Goal: Task Accomplishment & Management: Use online tool/utility

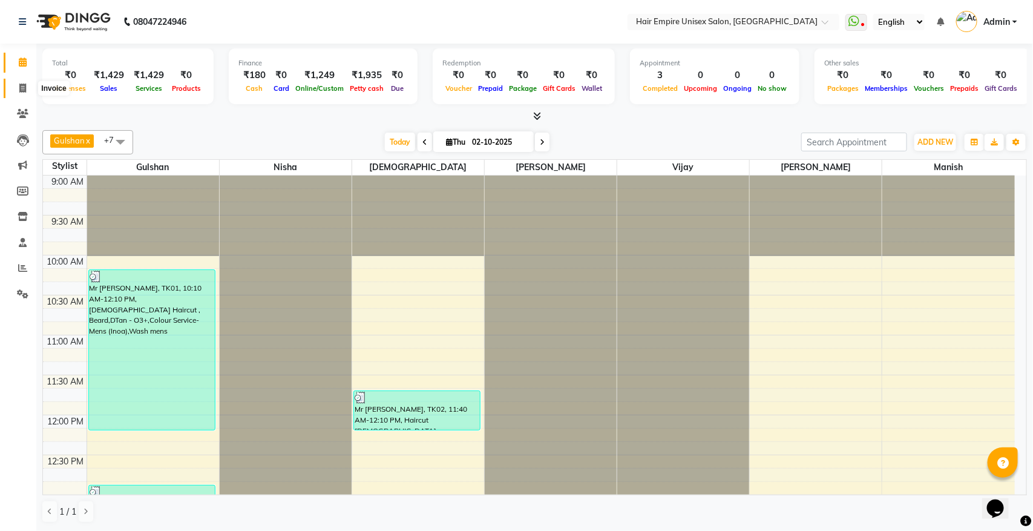
click at [23, 86] on icon at bounding box center [22, 88] width 7 height 9
select select "service"
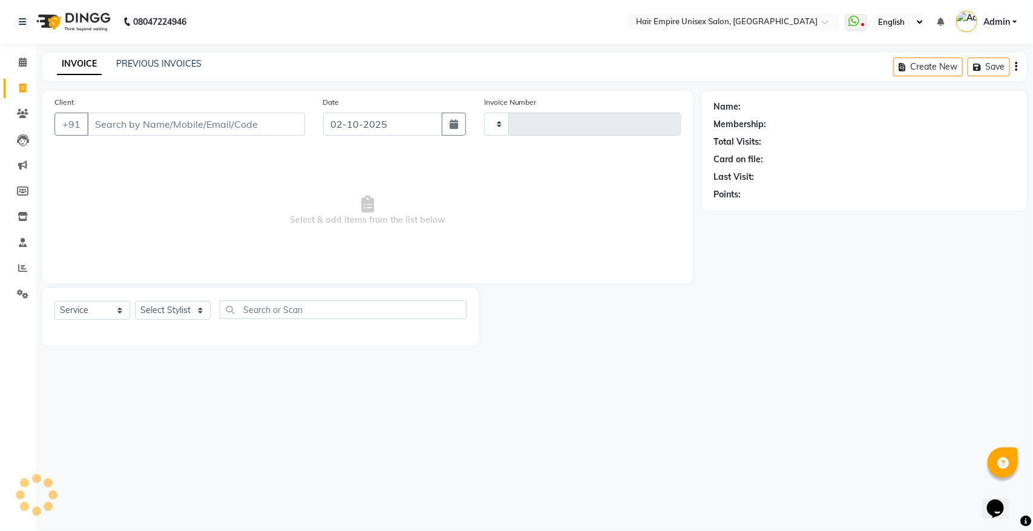
type input "2190"
select select "5055"
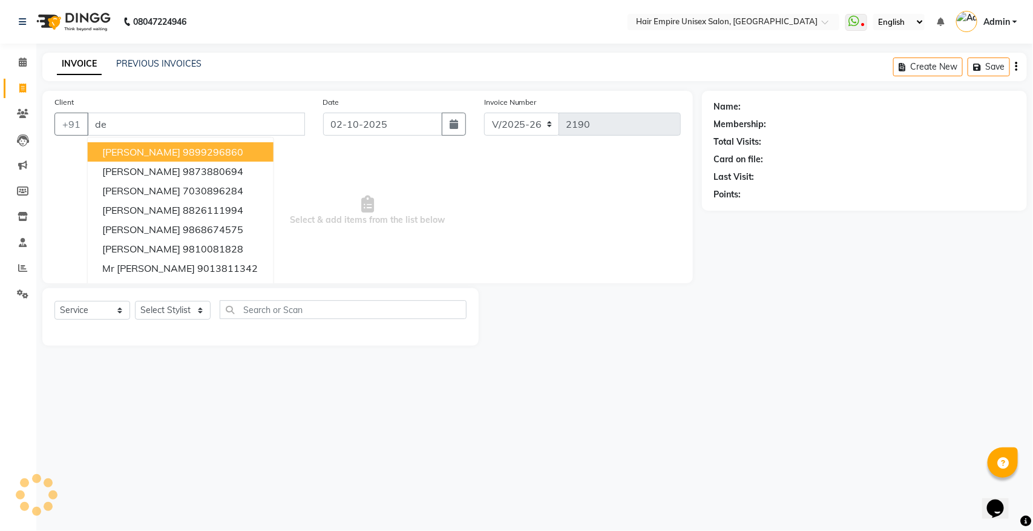
type input "d"
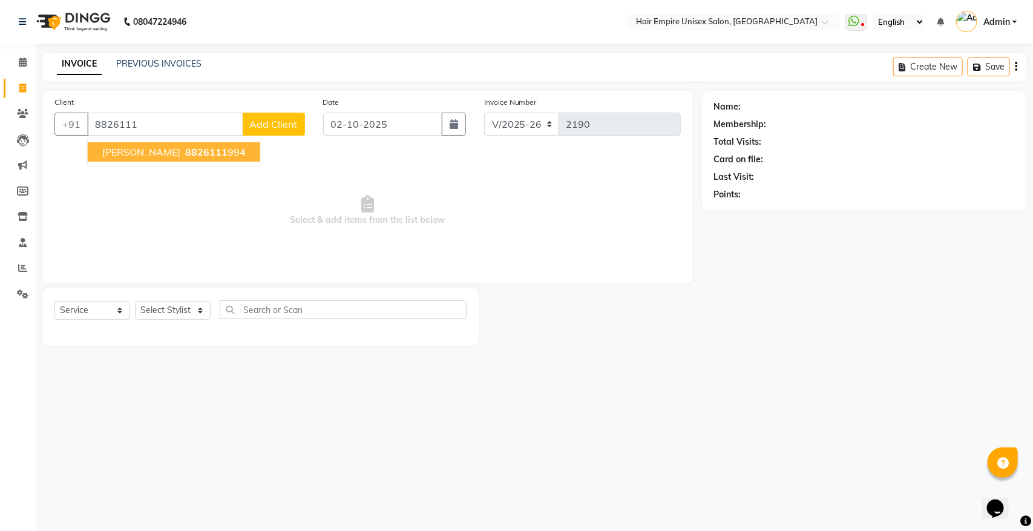
click at [194, 147] on span "8826111" at bounding box center [206, 152] width 42 height 12
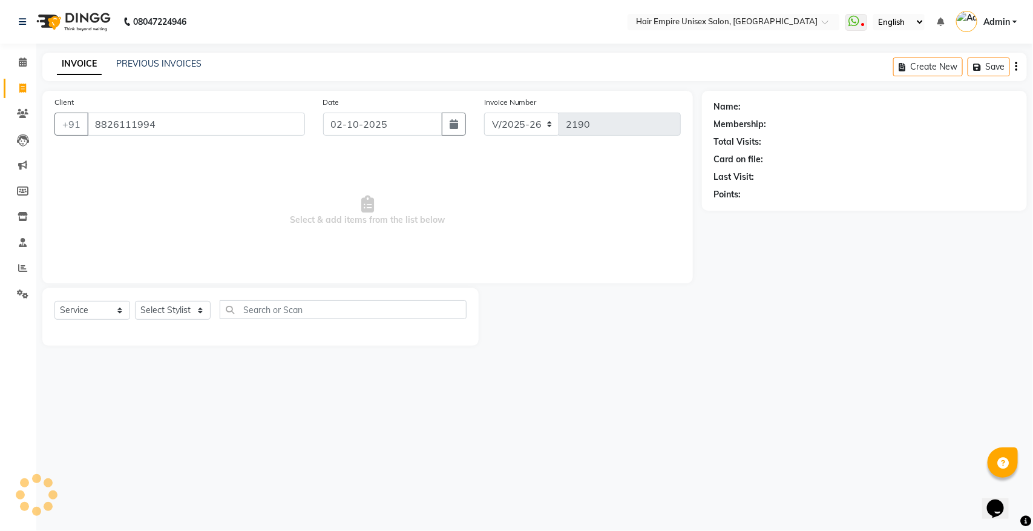
type input "8826111994"
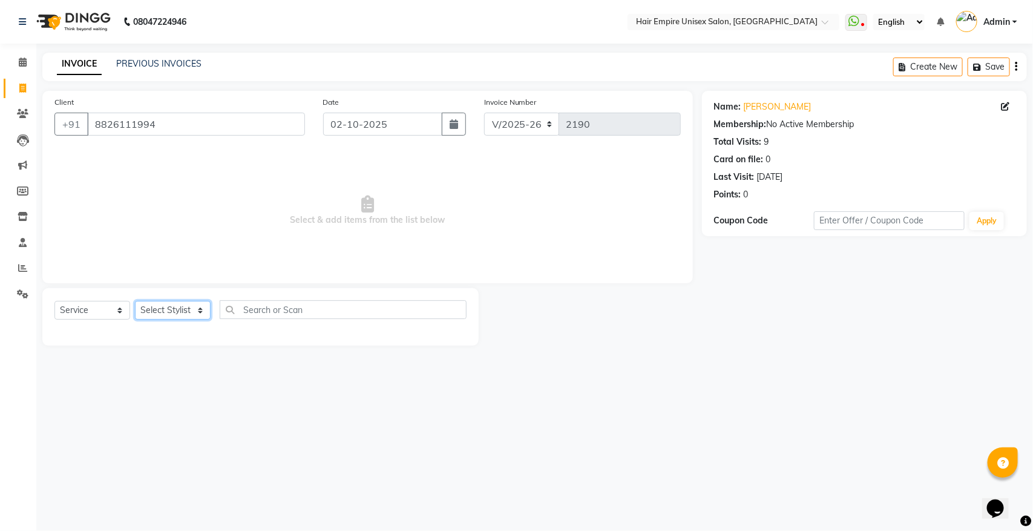
click at [147, 312] on select "Select Stylist [PERSON_NAME] [PERSON_NAME] [PERSON_NAME] Nisha [PERSON_NAME] [P…" at bounding box center [173, 310] width 76 height 19
select select "31808"
click at [135, 301] on select "Select Stylist [PERSON_NAME] [PERSON_NAME] [PERSON_NAME] Nisha [PERSON_NAME] [P…" at bounding box center [173, 310] width 76 height 19
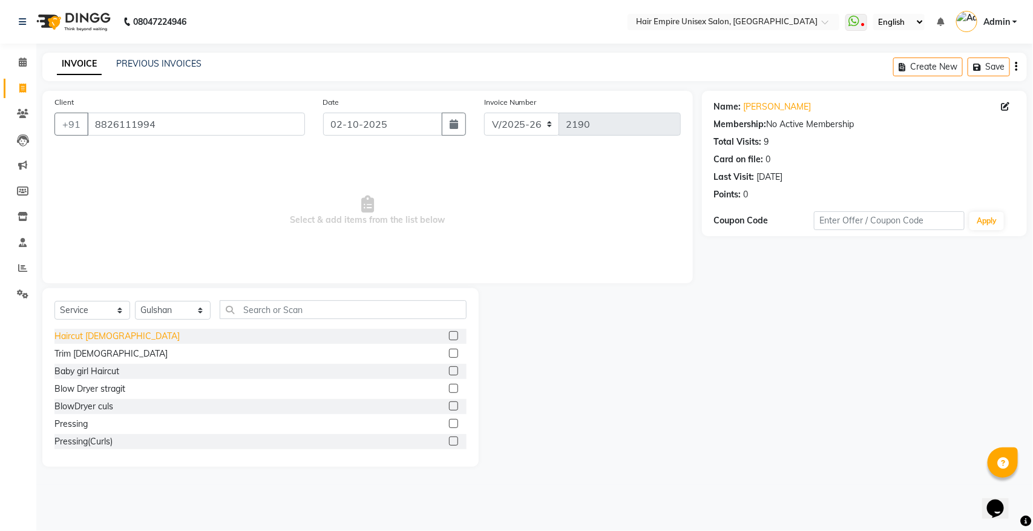
click at [74, 336] on div "Haircut [DEMOGRAPHIC_DATA]" at bounding box center [116, 336] width 125 height 13
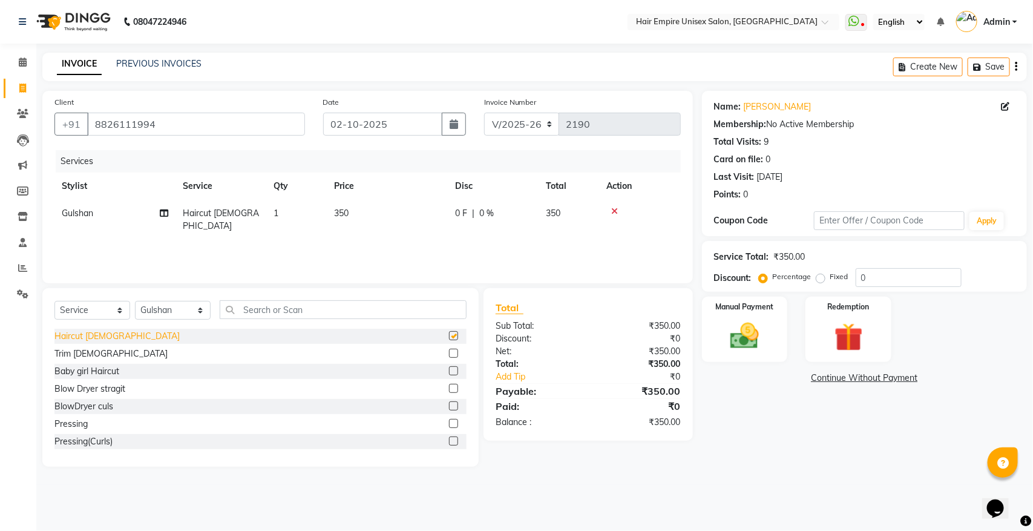
checkbox input "false"
click at [343, 216] on span "350" at bounding box center [341, 213] width 15 height 11
select select "31808"
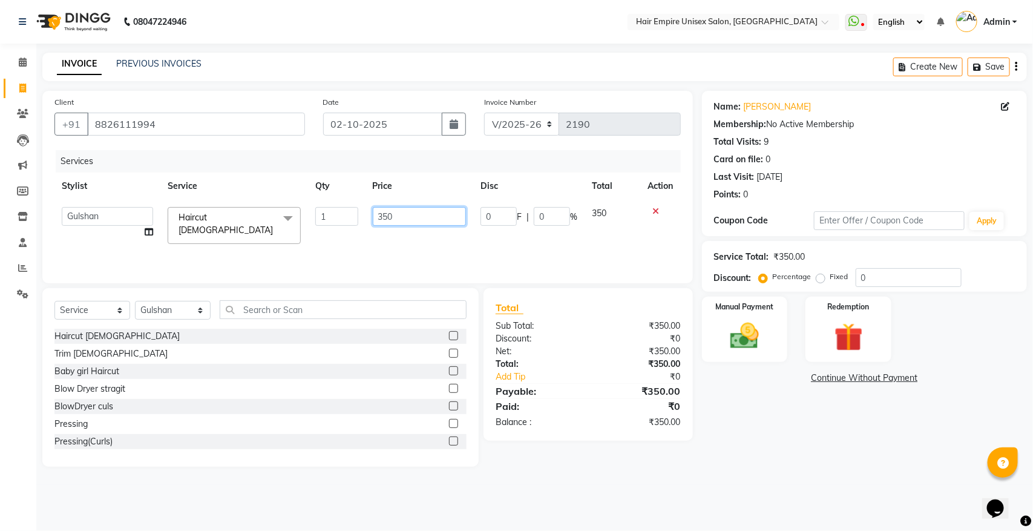
click at [419, 207] on input "350" at bounding box center [420, 216] width 94 height 19
type input "3"
type input "300"
click at [718, 337] on div "Manual Payment" at bounding box center [745, 329] width 90 height 68
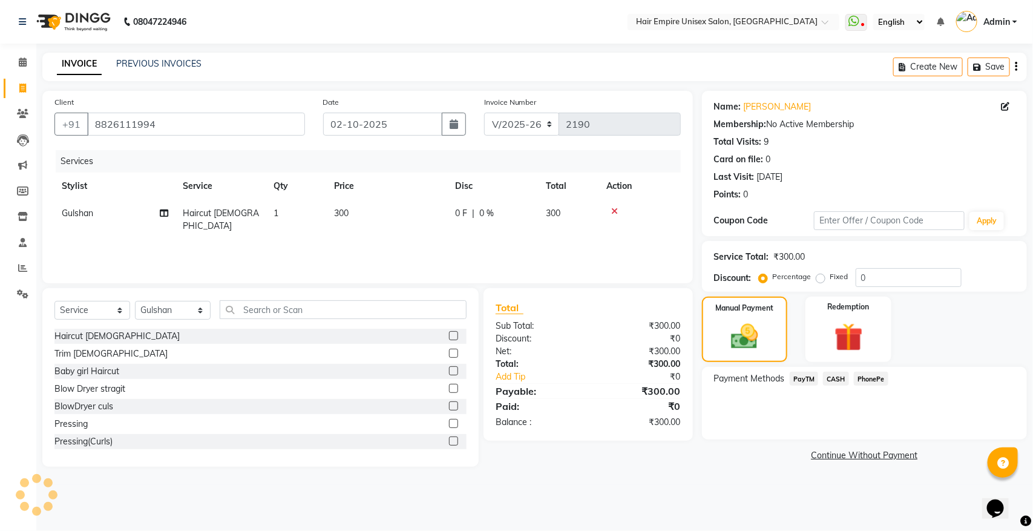
click at [843, 375] on span "CASH" at bounding box center [836, 379] width 26 height 14
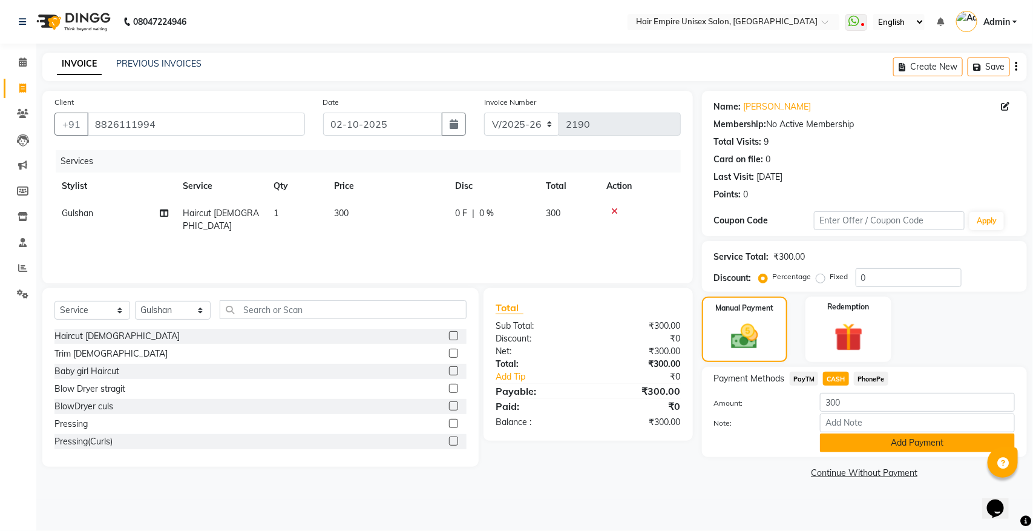
click at [841, 437] on button "Add Payment" at bounding box center [917, 442] width 195 height 19
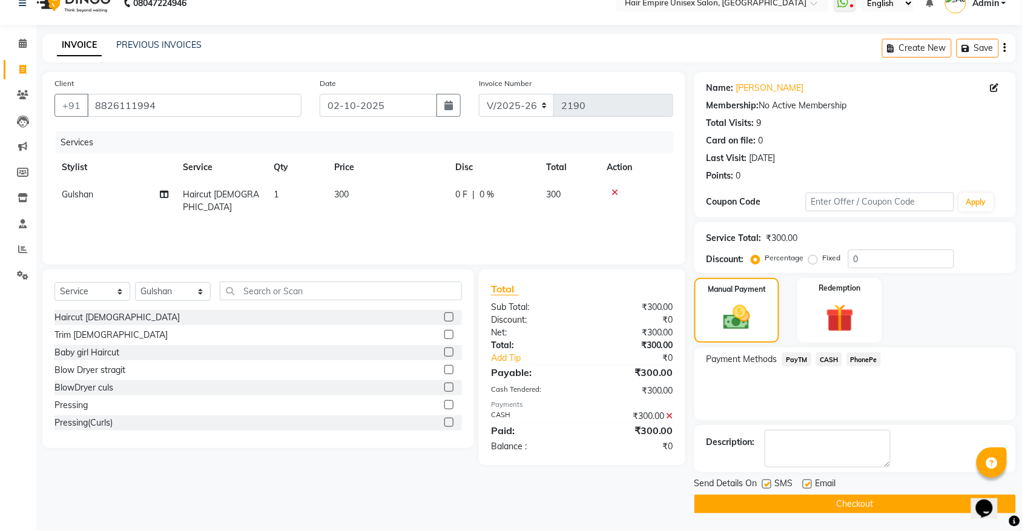
scroll to position [19, 0]
click at [834, 499] on button "Checkout" at bounding box center [854, 503] width 321 height 19
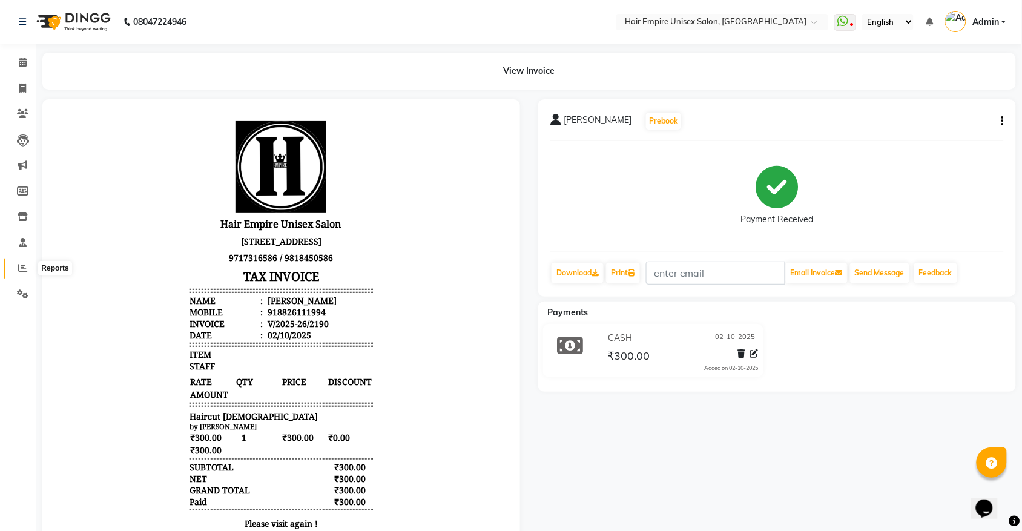
click at [25, 266] on icon at bounding box center [22, 267] width 9 height 9
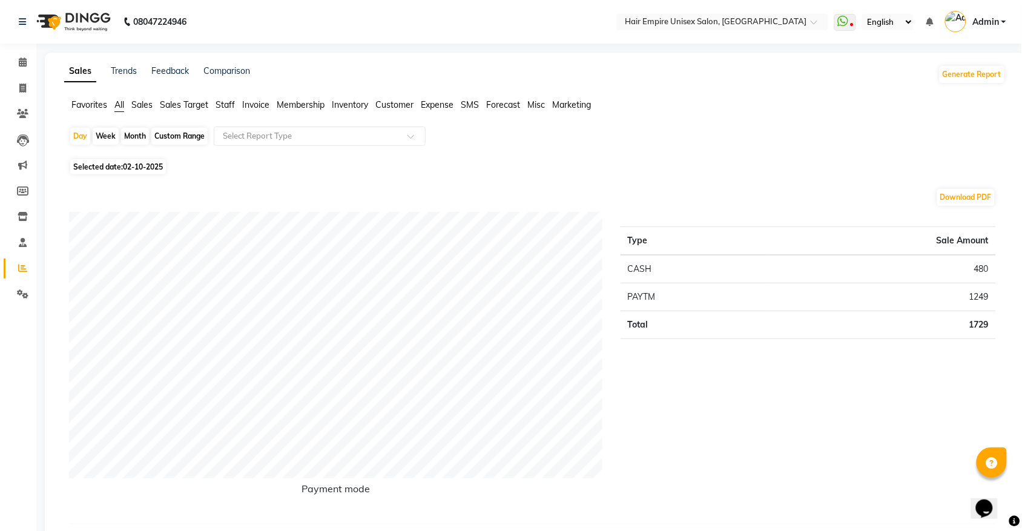
click at [141, 134] on div "Month" at bounding box center [135, 136] width 28 height 17
select select "10"
select select "2025"
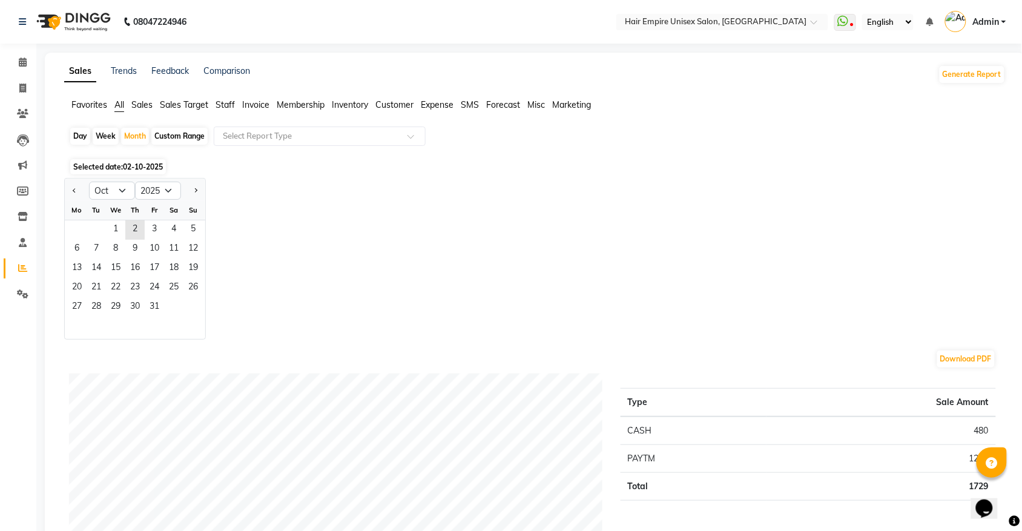
click at [79, 139] on div "Day" at bounding box center [80, 136] width 20 height 17
select select "10"
select select "2025"
click at [74, 189] on span "Previous month" at bounding box center [75, 190] width 4 height 4
select select "9"
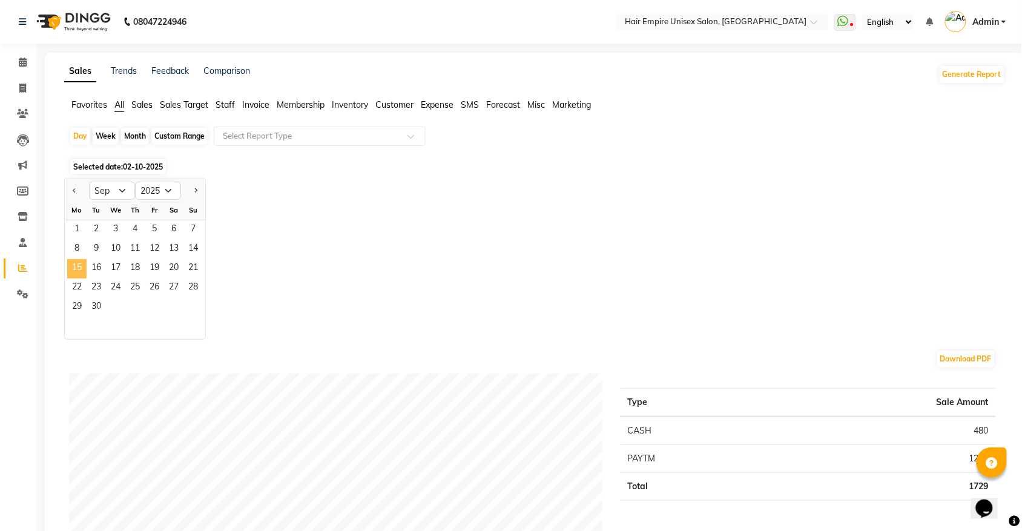
click at [76, 271] on span "15" at bounding box center [76, 268] width 19 height 19
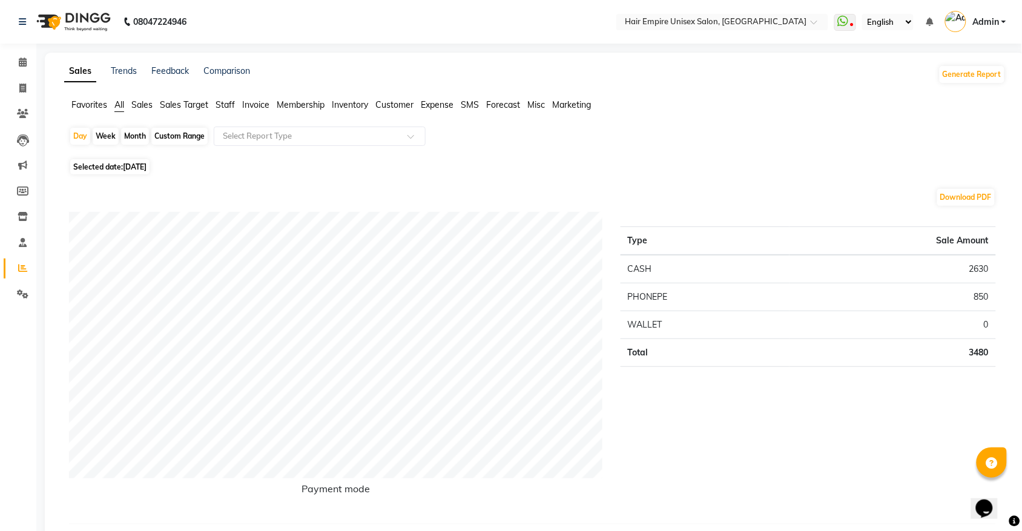
click at [139, 171] on span "[DATE]" at bounding box center [135, 166] width 24 height 9
select select "9"
select select "2025"
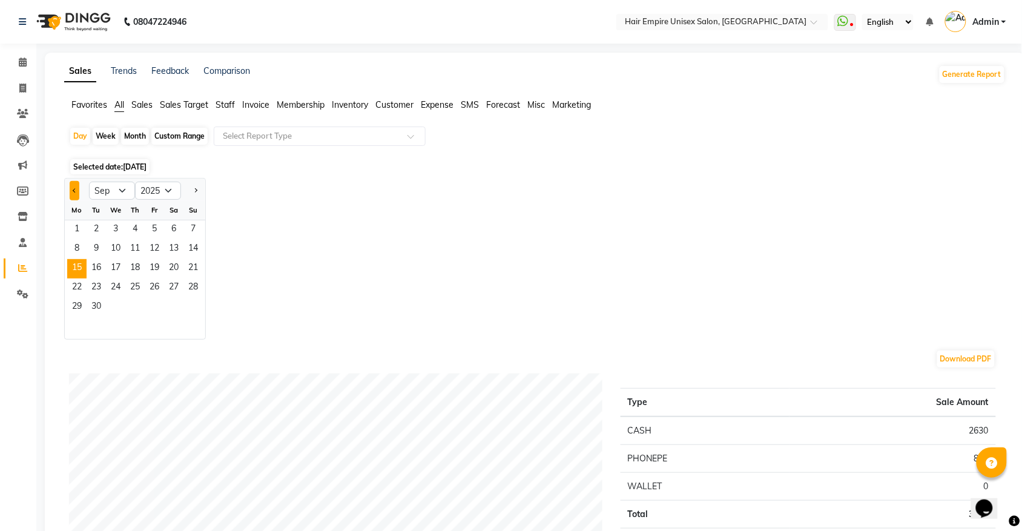
click at [76, 197] on button "Previous month" at bounding box center [75, 190] width 10 height 19
select select "8"
click at [151, 270] on span "15" at bounding box center [154, 268] width 19 height 19
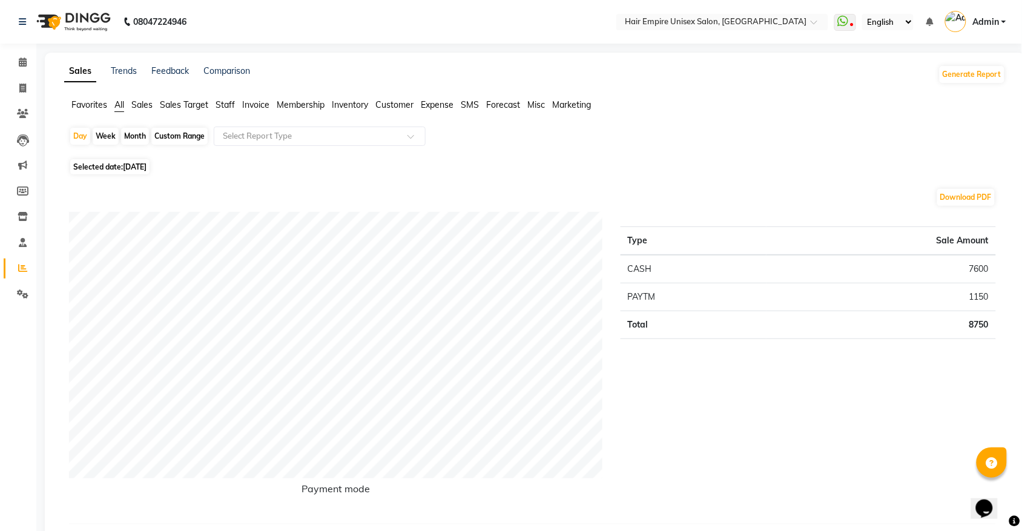
click at [100, 165] on span "Selected date: [DATE]" at bounding box center [109, 166] width 79 height 15
select select "8"
select select "2025"
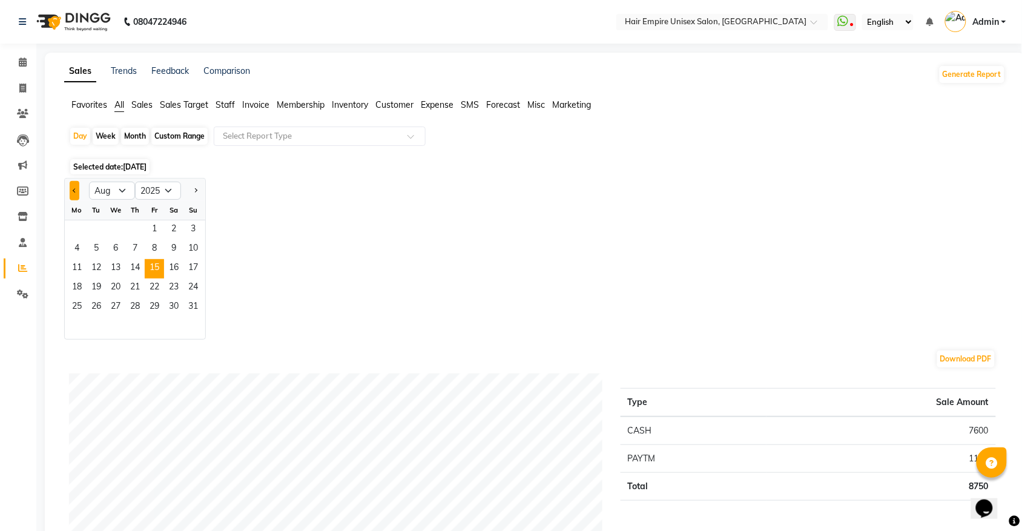
click at [79, 192] on button "Previous month" at bounding box center [75, 190] width 10 height 19
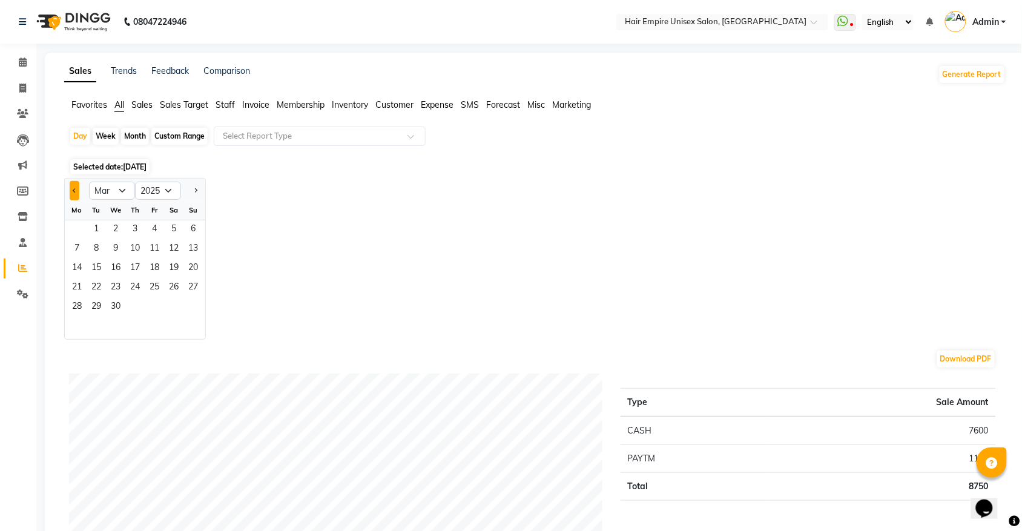
click at [79, 192] on button "Previous month" at bounding box center [75, 190] width 10 height 19
select select "1"
click at [194, 285] on span "26" at bounding box center [192, 287] width 19 height 19
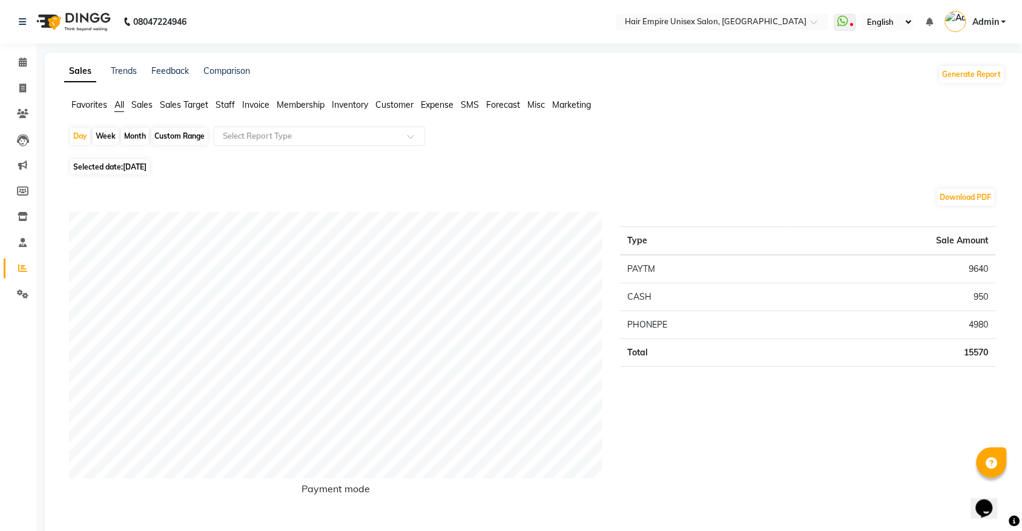
click at [130, 171] on span "Selected date: [DATE]" at bounding box center [109, 166] width 79 height 15
select select "2025"
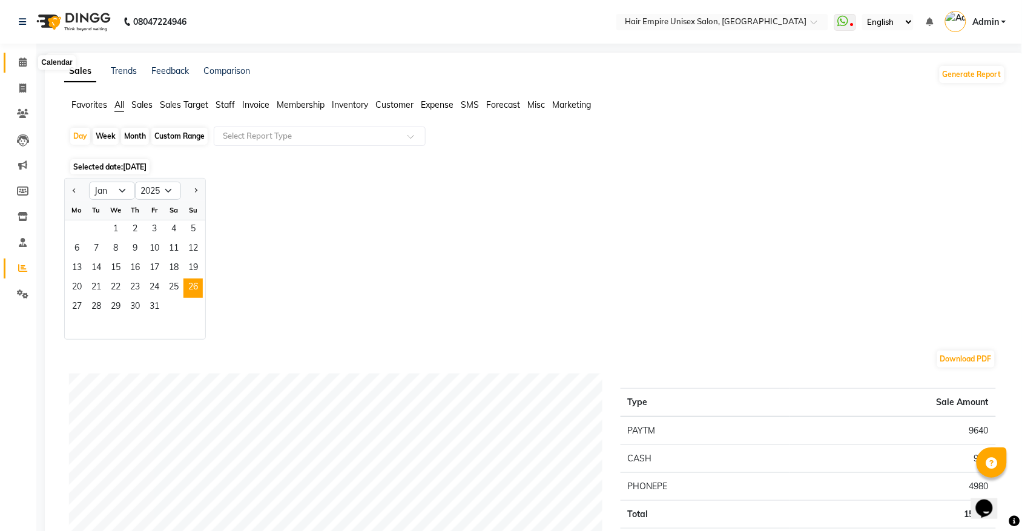
click at [21, 64] on icon at bounding box center [23, 62] width 8 height 9
